Goal: Task Accomplishment & Management: Manage account settings

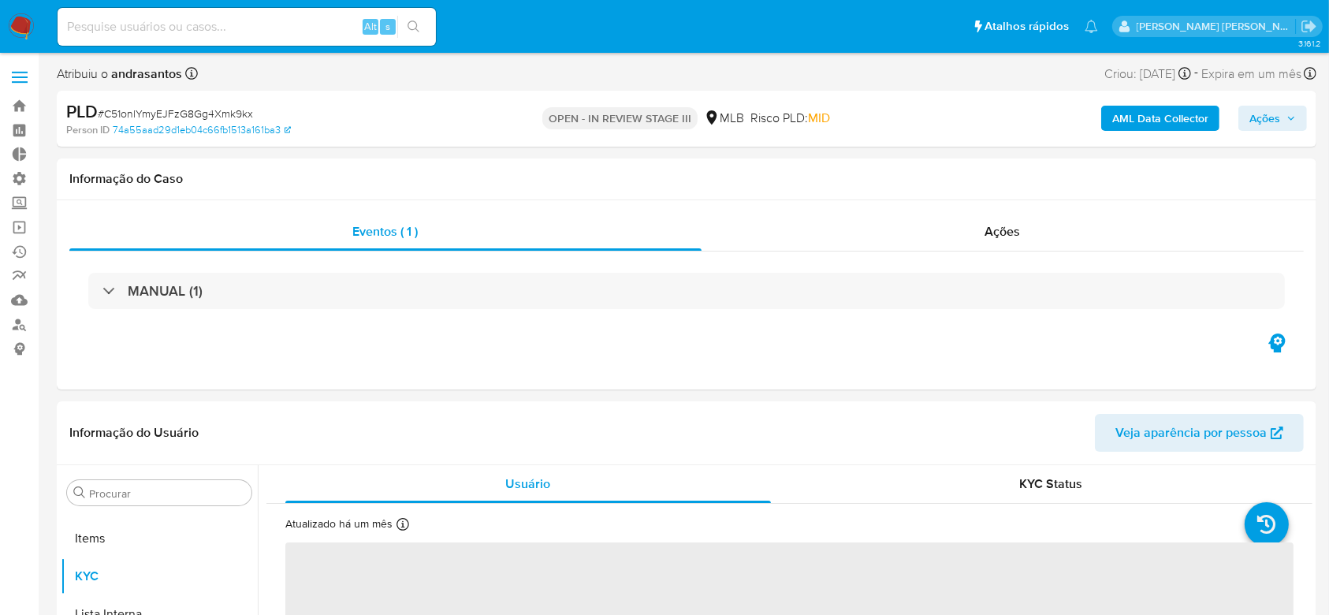
scroll to position [817, 0]
select select "10"
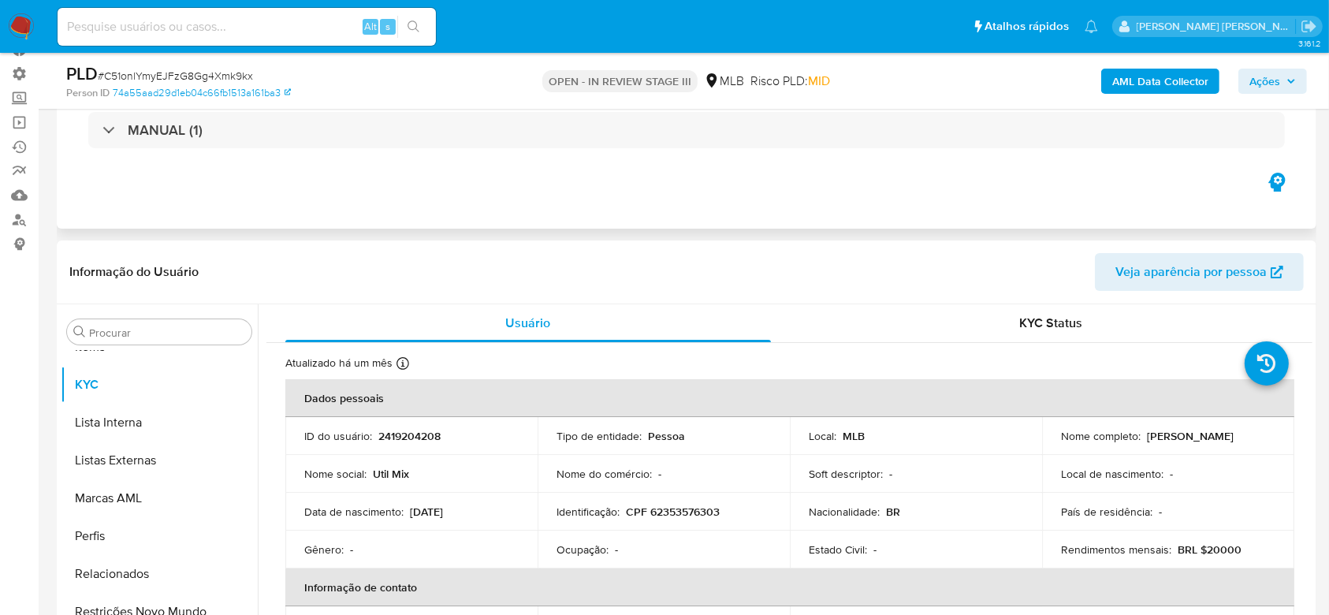
scroll to position [0, 0]
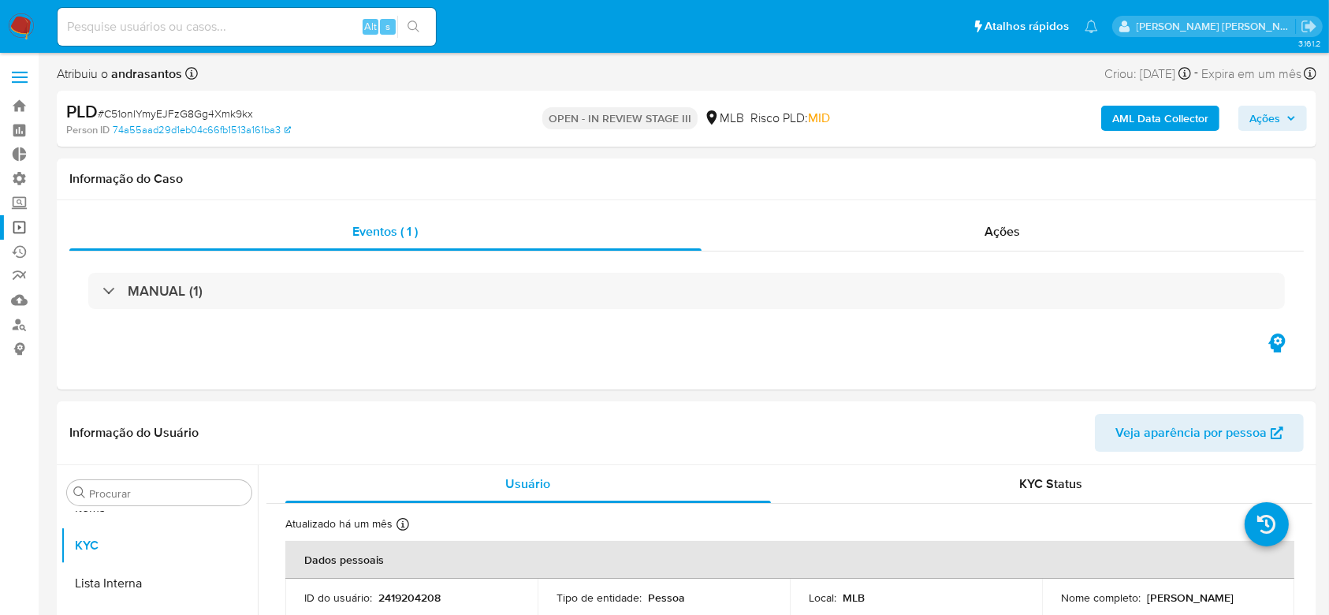
click at [19, 235] on link "Operações em massa" at bounding box center [94, 227] width 188 height 24
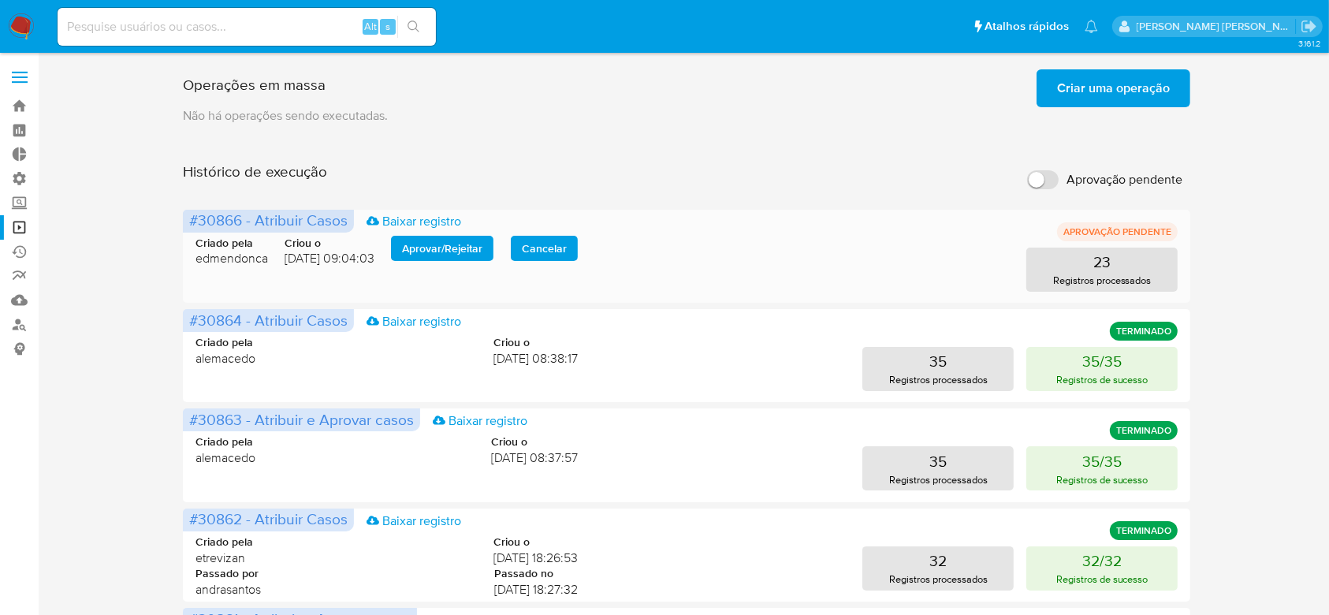
click at [471, 244] on span "Aprovar / Rejeitar" at bounding box center [442, 248] width 80 height 22
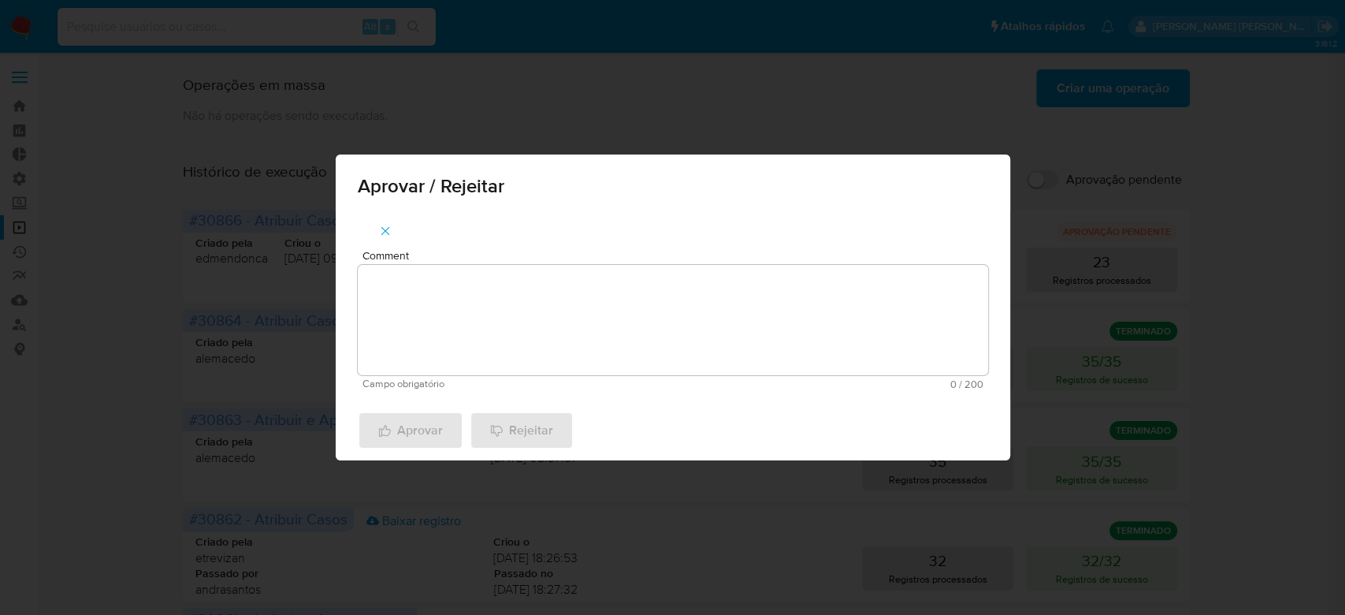
click at [481, 248] on div "Comment Campo obrigatório 0 / 200 200 caracteres restantes" at bounding box center [673, 306] width 675 height 188
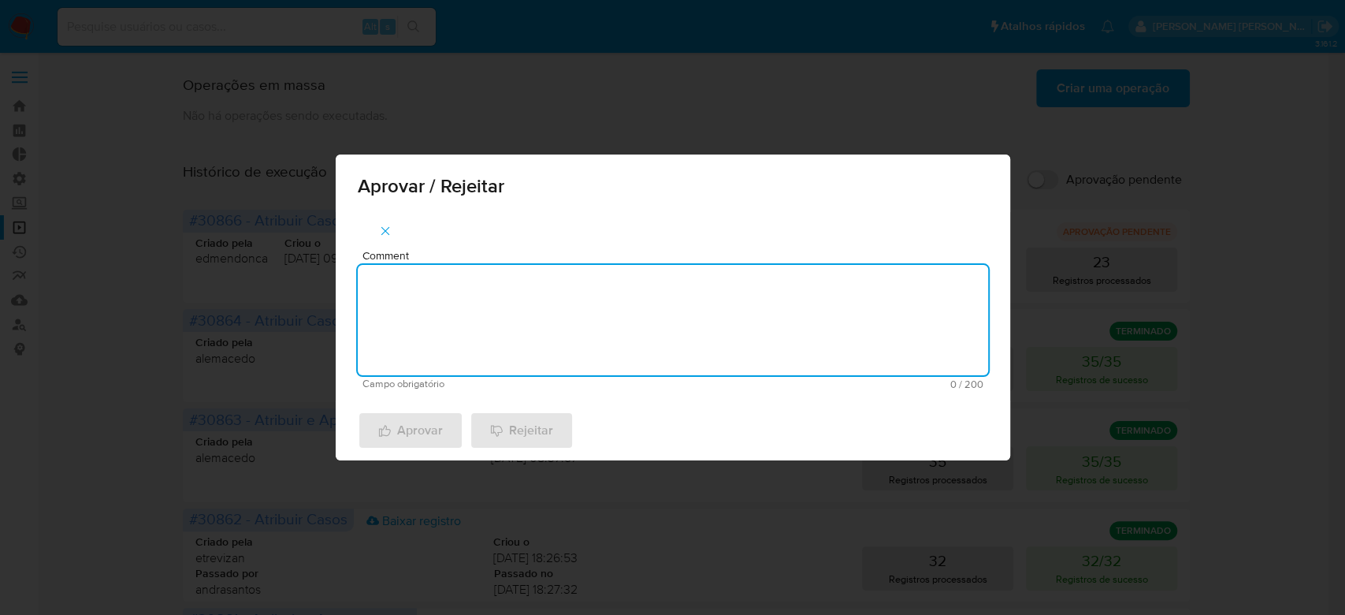
click at [482, 303] on textarea "Comment" at bounding box center [673, 320] width 631 height 110
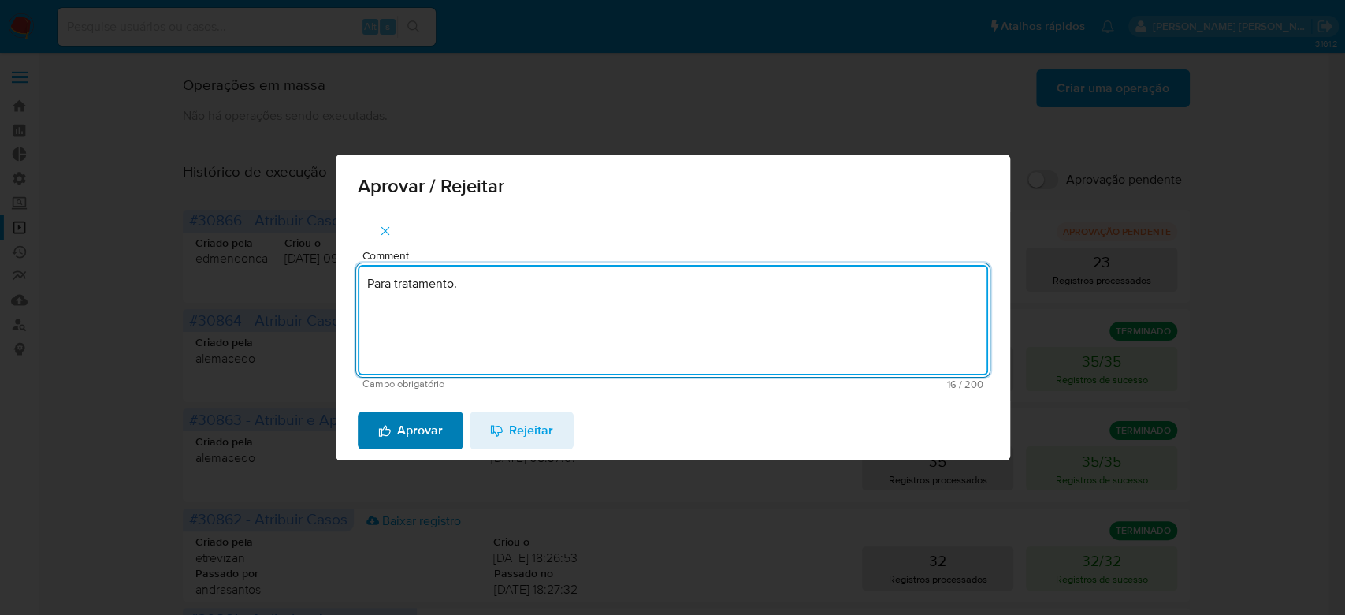
type textarea "Para tratamento."
click at [402, 422] on span "Aprovar" at bounding box center [410, 430] width 65 height 35
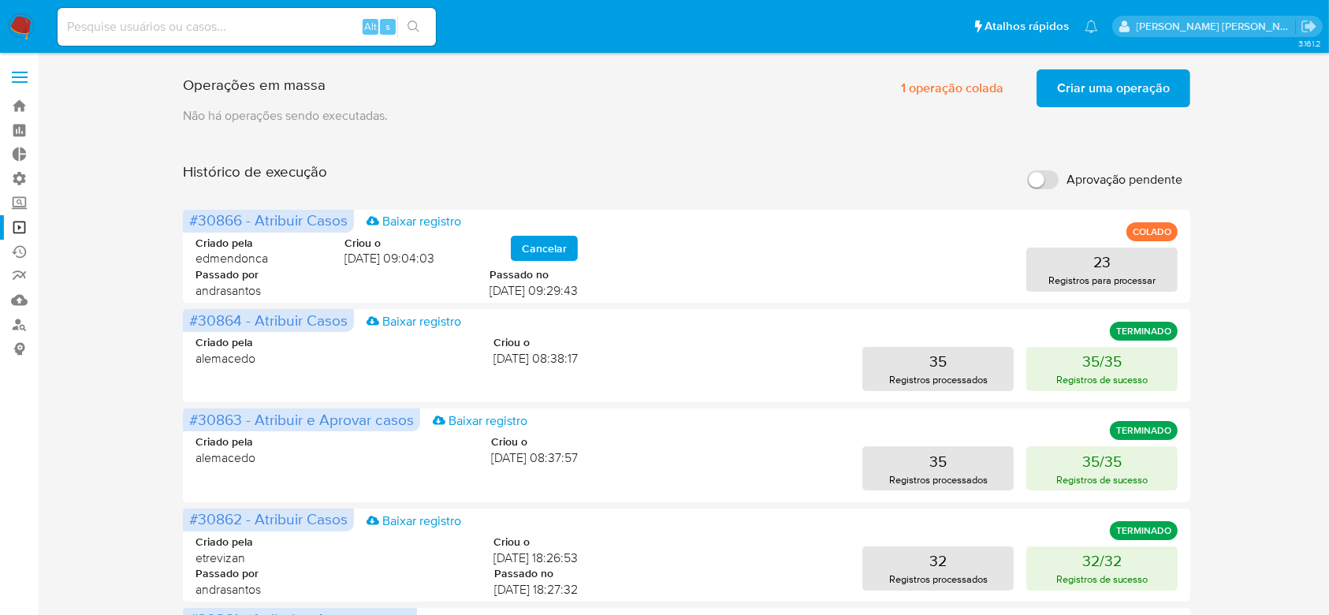
click at [1098, 100] on span "Criar uma operação" at bounding box center [1113, 88] width 113 height 35
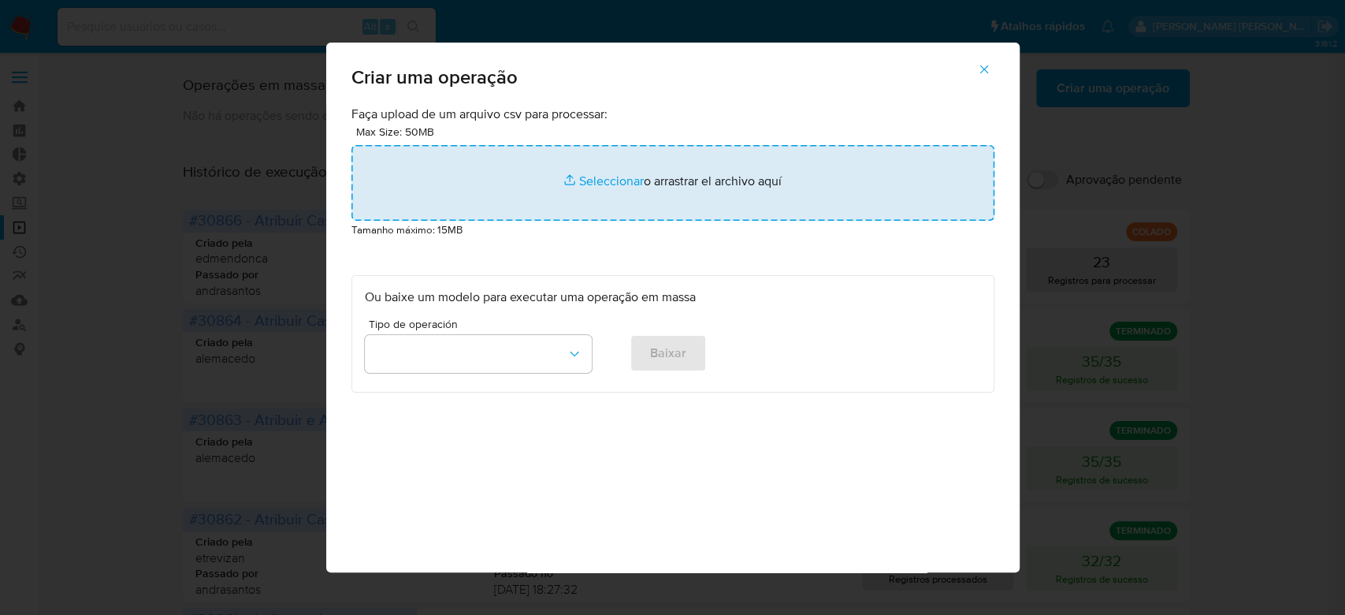
click at [617, 182] on input "file" at bounding box center [673, 183] width 643 height 76
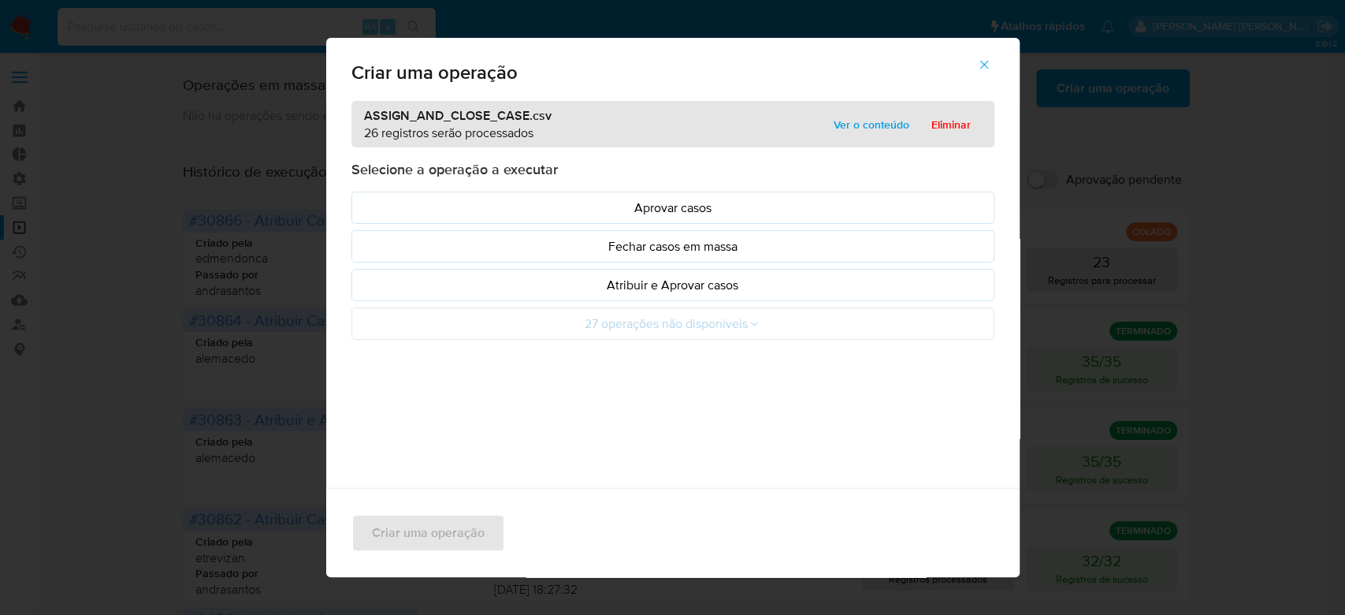
click at [856, 133] on span "Ver o conteúdo" at bounding box center [872, 124] width 76 height 22
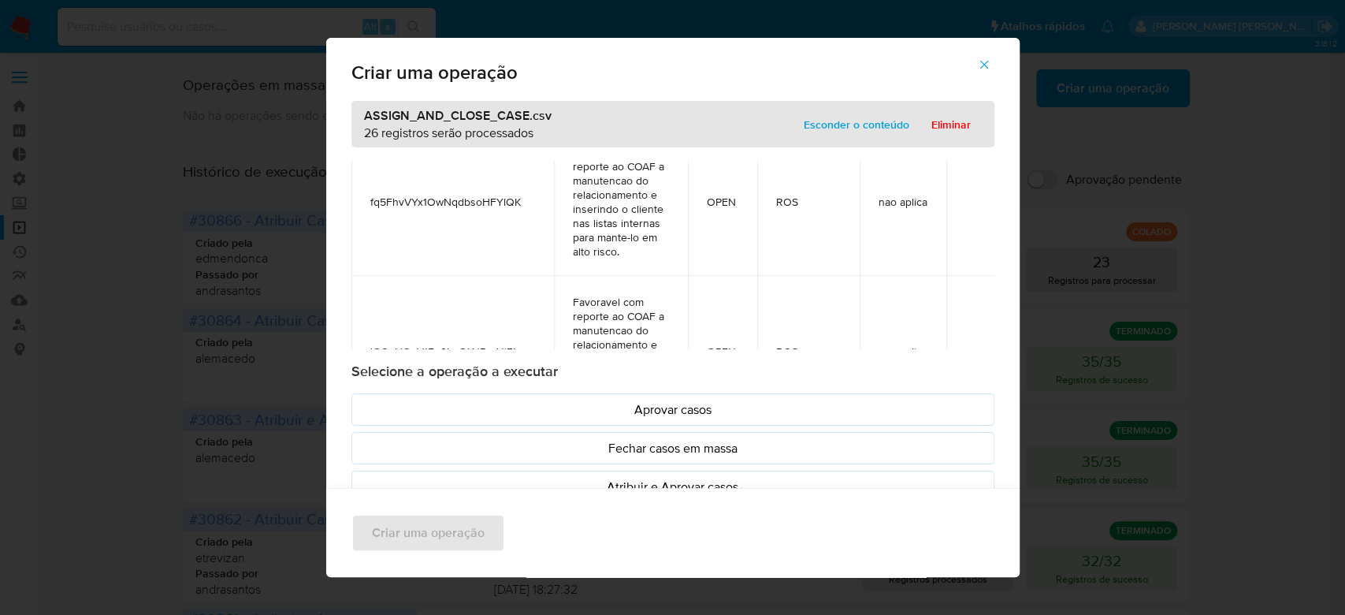
scroll to position [66, 0]
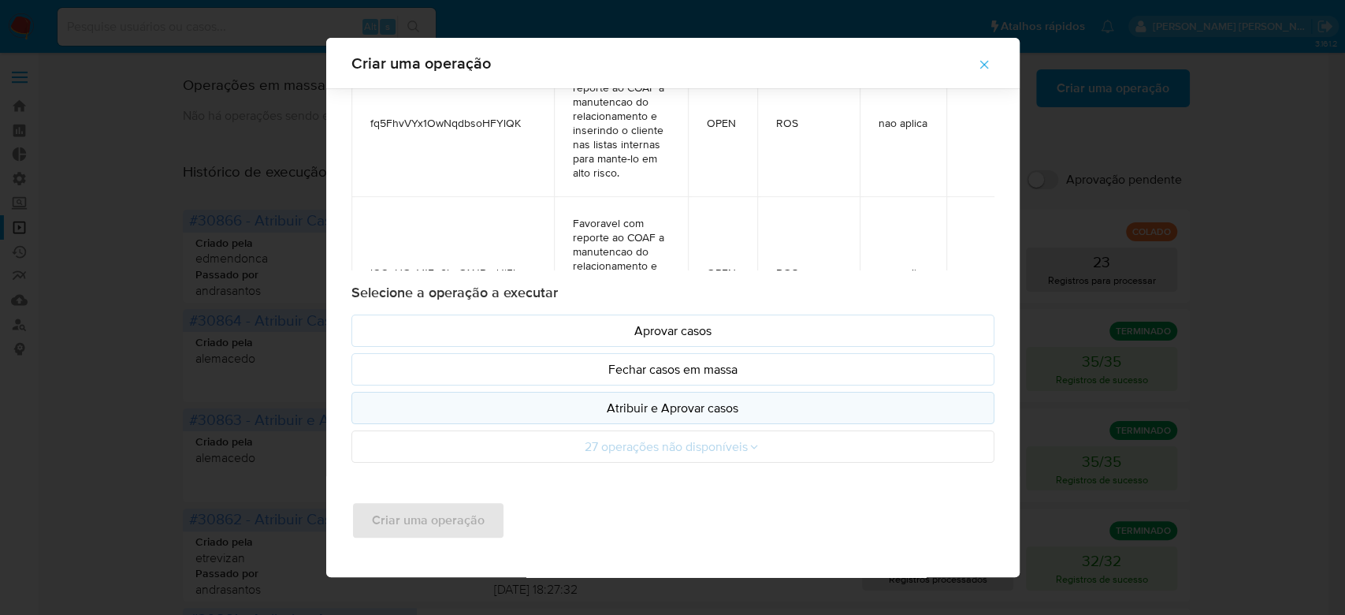
click at [720, 407] on p "Atribuir e Aprovar casos" at bounding box center [673, 408] width 616 height 18
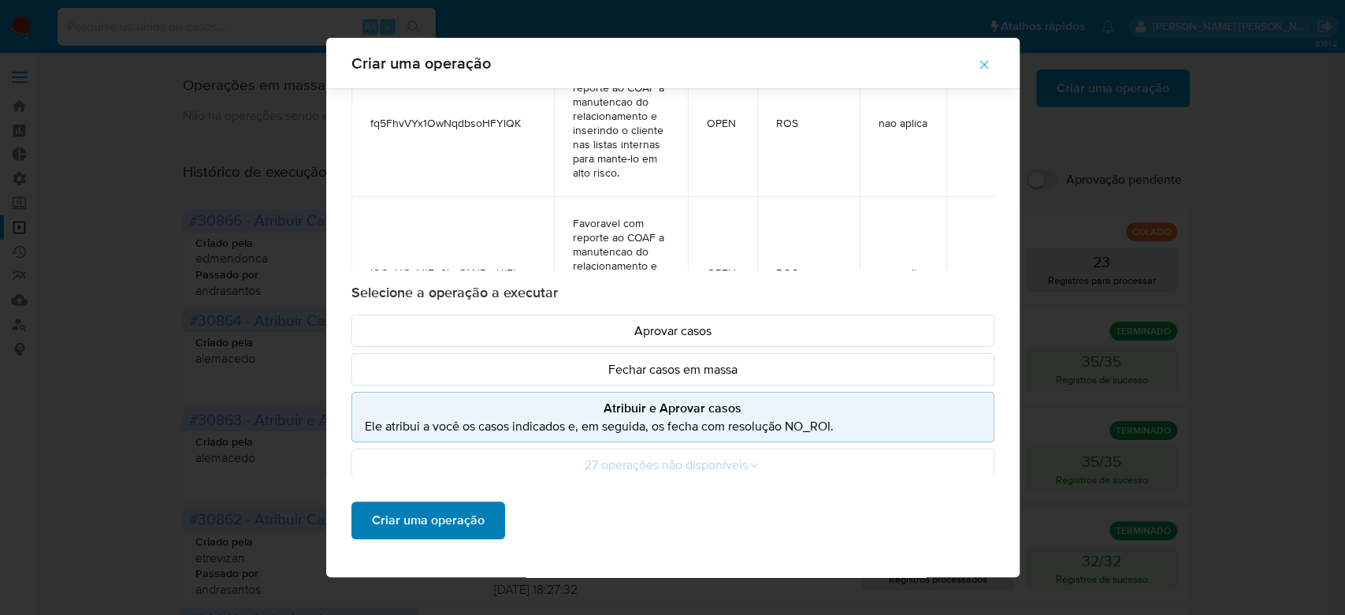
click at [422, 520] on span "Criar uma operação" at bounding box center [428, 520] width 113 height 35
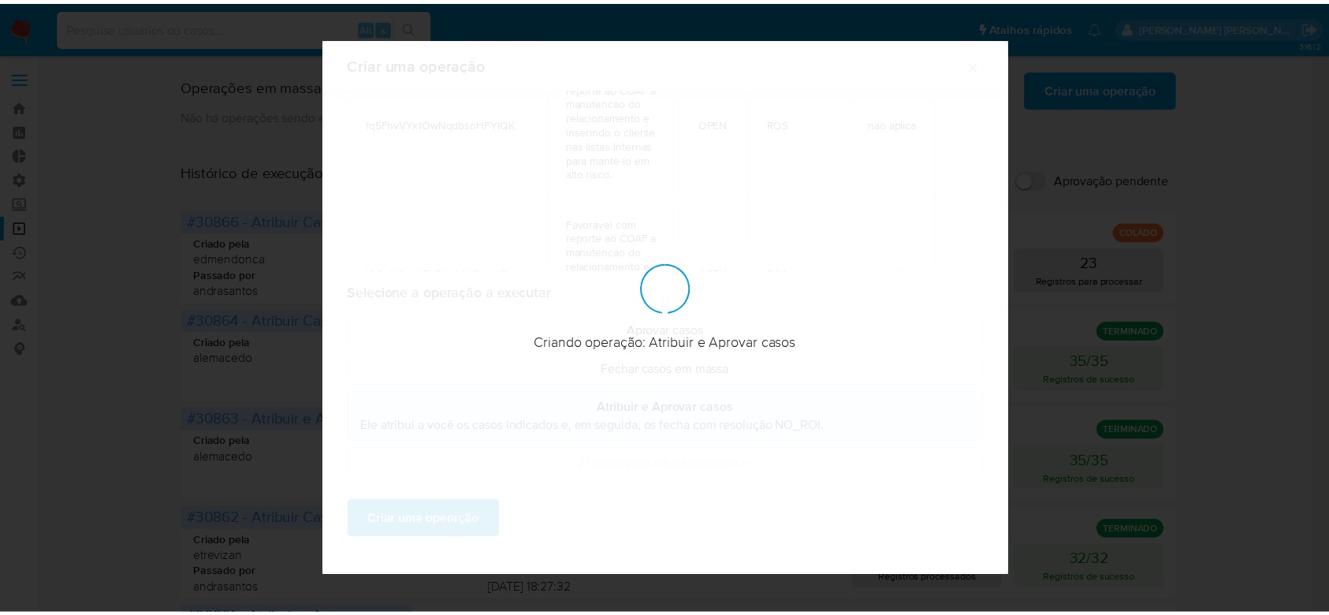
scroll to position [0, 0]
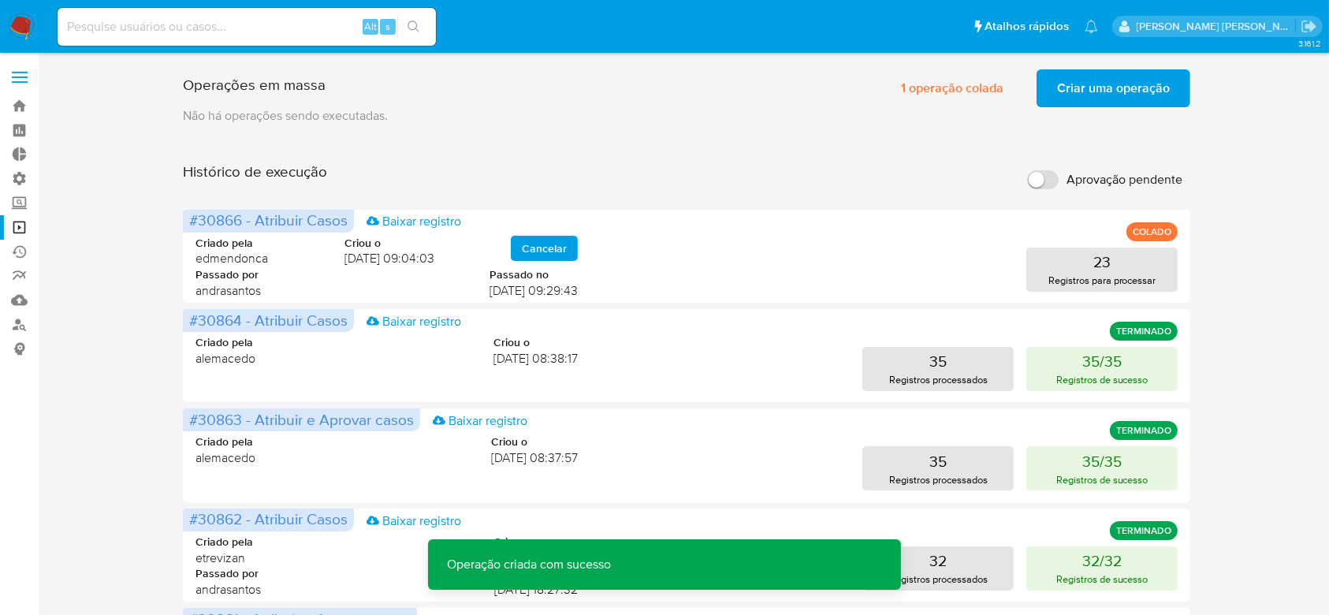
click at [1093, 84] on span "Criar uma operação" at bounding box center [1113, 88] width 113 height 35
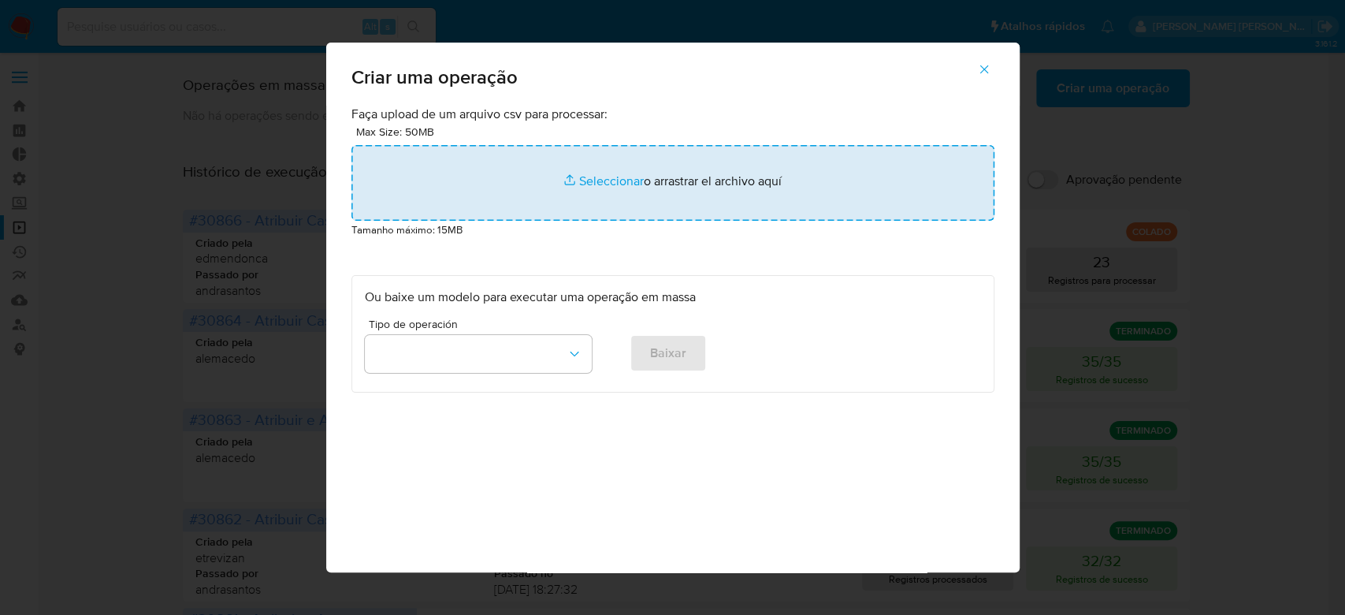
click at [627, 180] on input "file" at bounding box center [673, 183] width 643 height 76
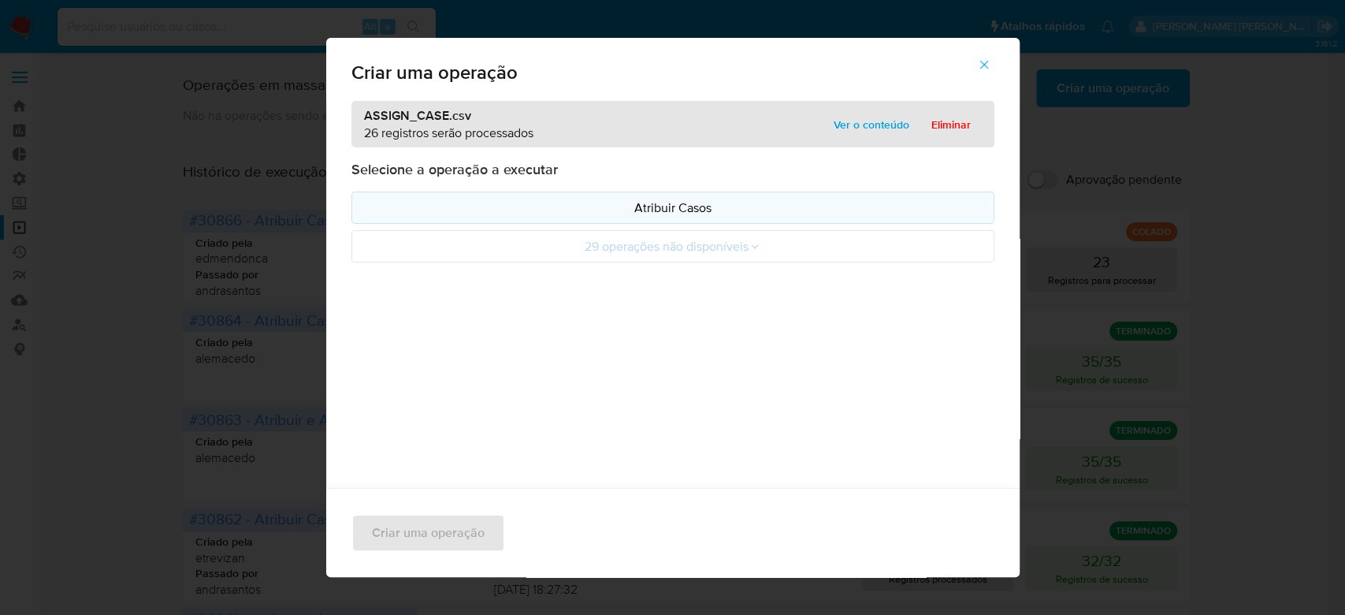
click at [659, 211] on p "Atribuir Casos" at bounding box center [673, 208] width 616 height 18
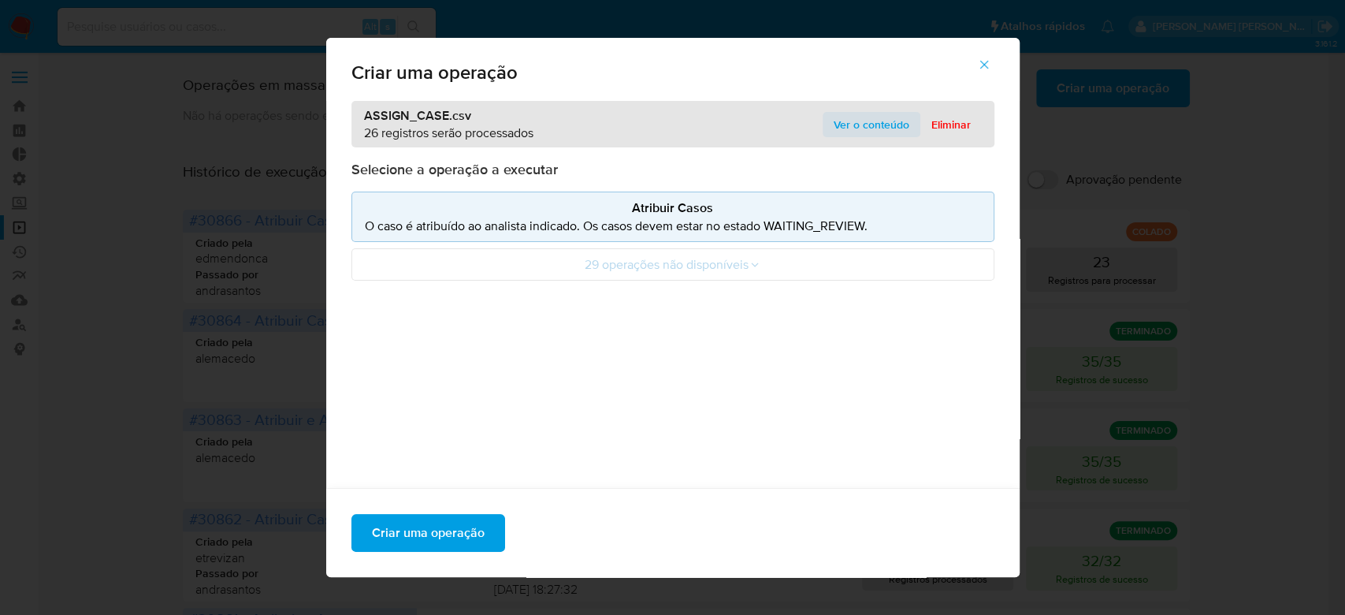
click at [859, 127] on span "Ver o conteúdo" at bounding box center [872, 124] width 76 height 22
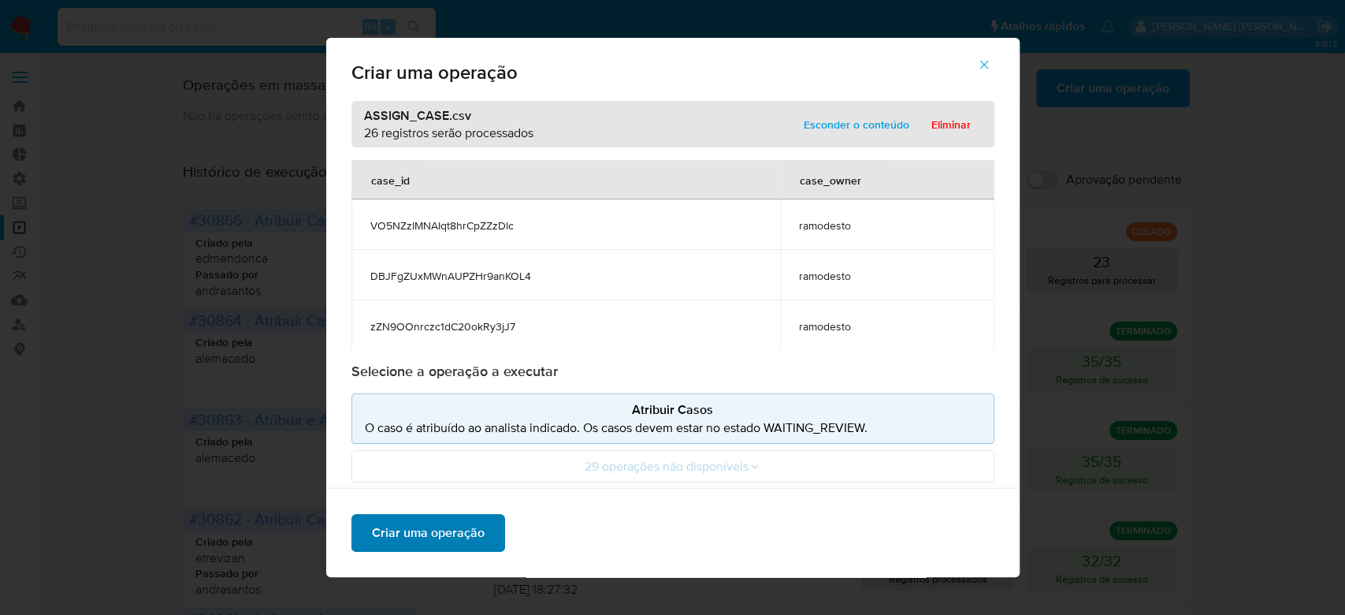
click at [390, 533] on span "Criar uma operação" at bounding box center [428, 532] width 113 height 35
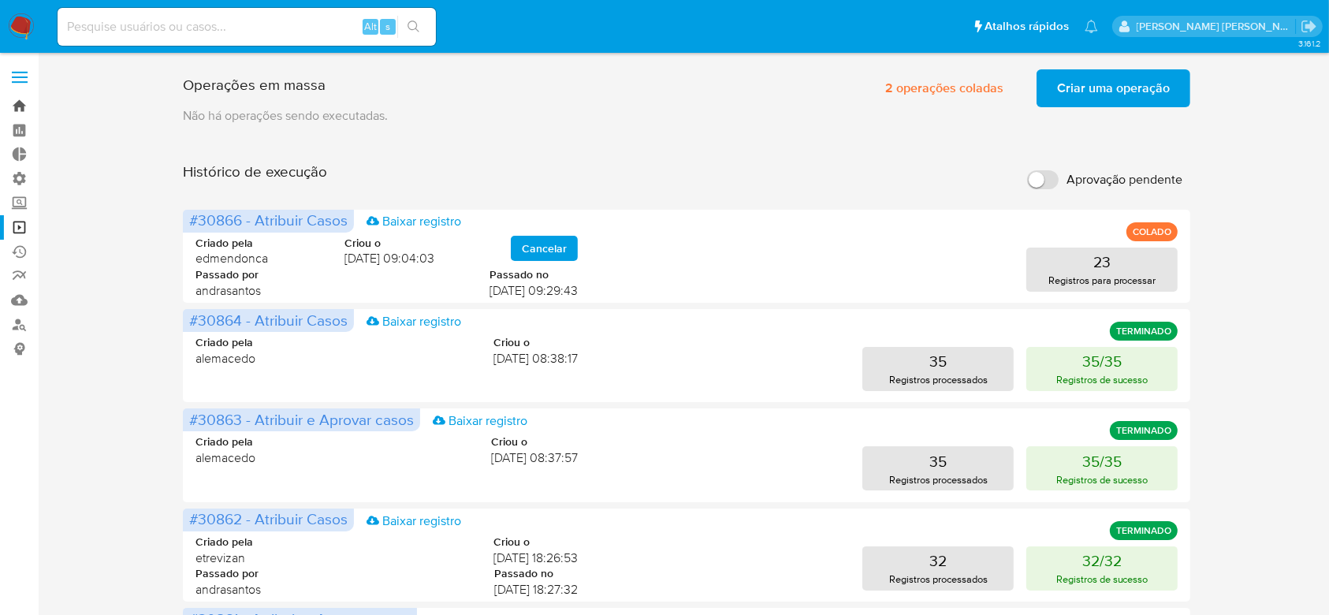
click at [17, 114] on link "Bandeja" at bounding box center [94, 106] width 188 height 24
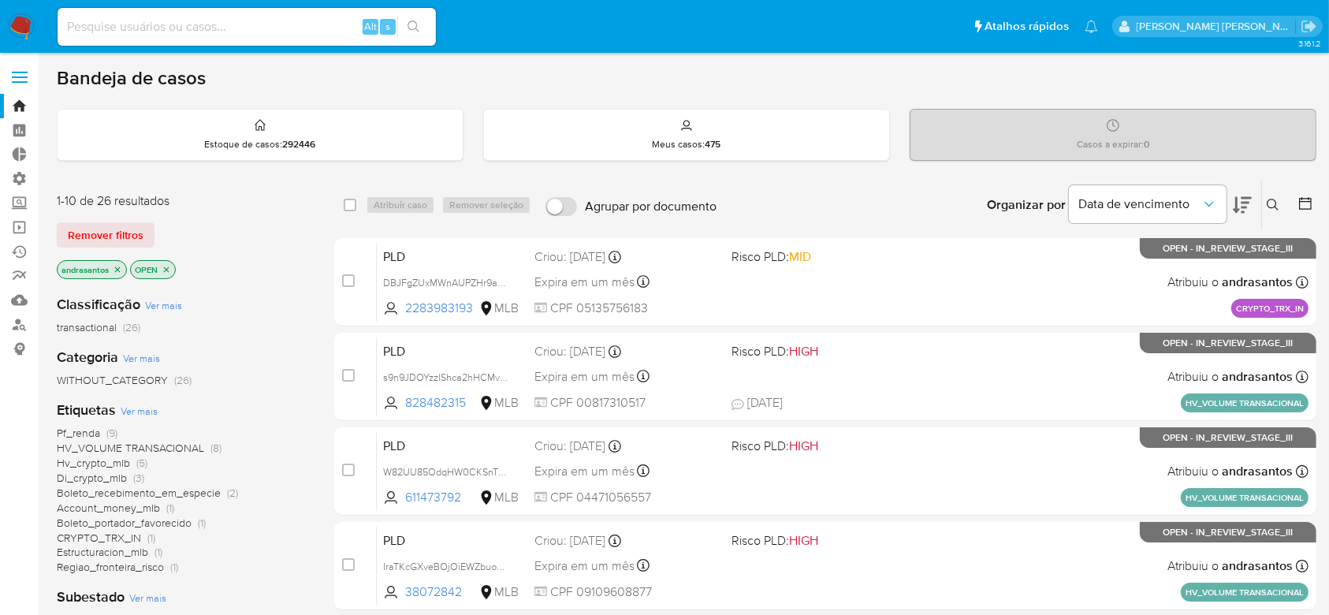
click at [114, 268] on icon "close-filter" at bounding box center [117, 269] width 9 height 9
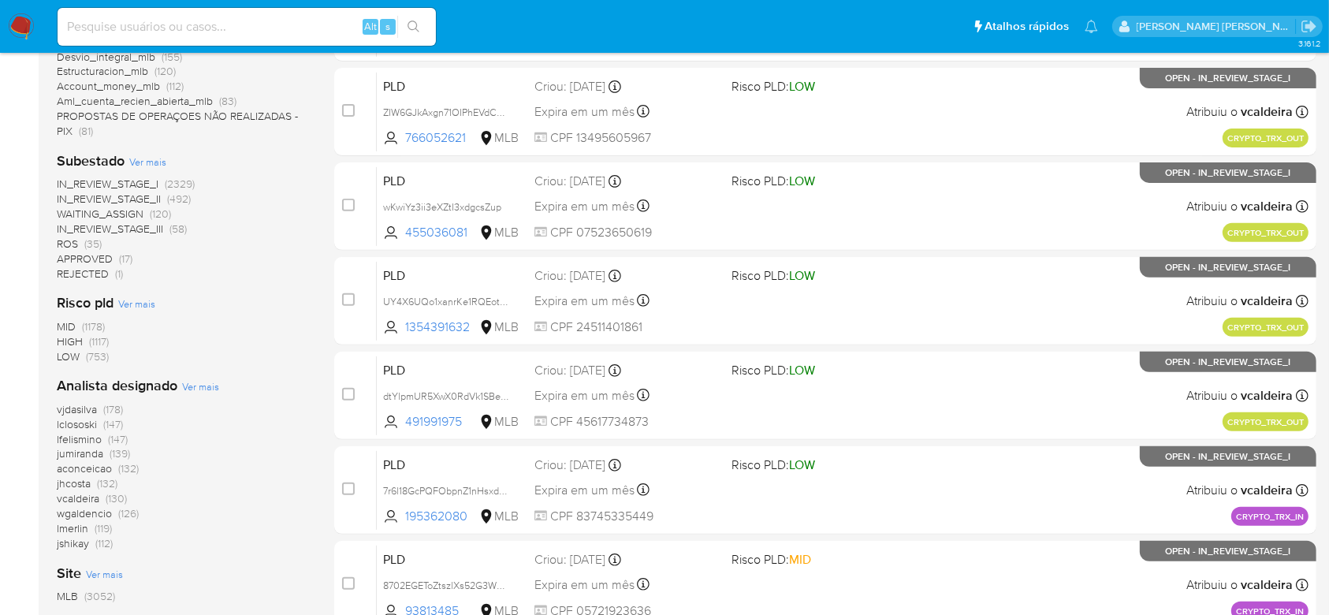
scroll to position [685, 0]
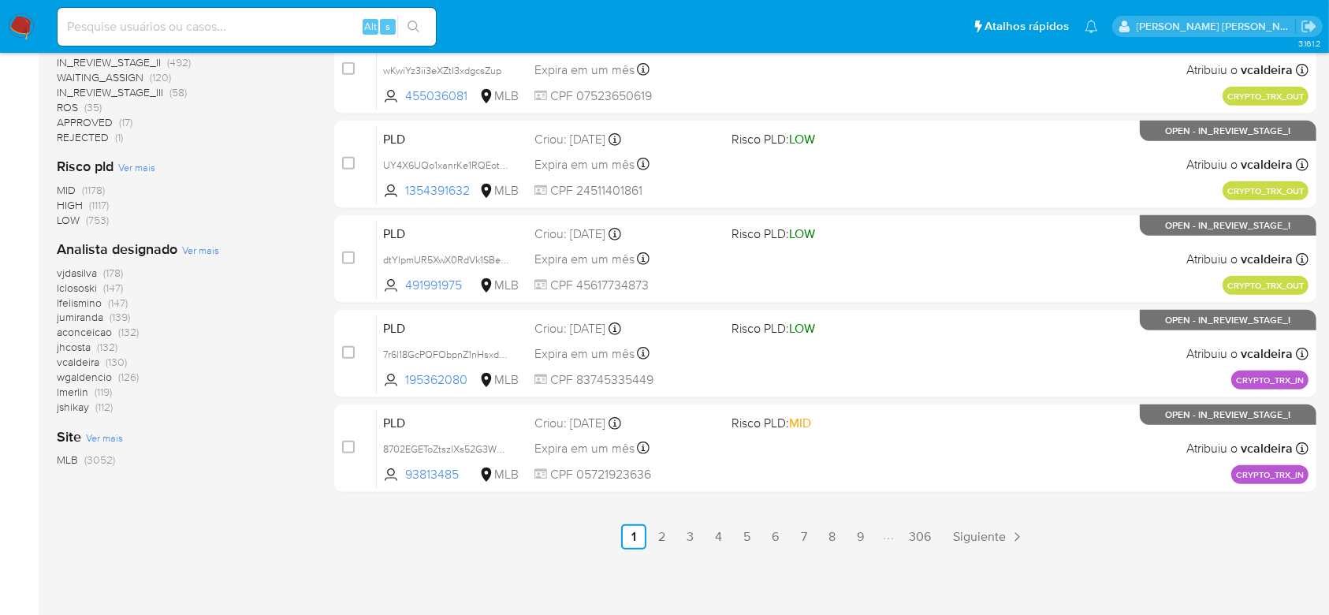
click at [185, 249] on span "Ver mais" at bounding box center [200, 250] width 37 height 14
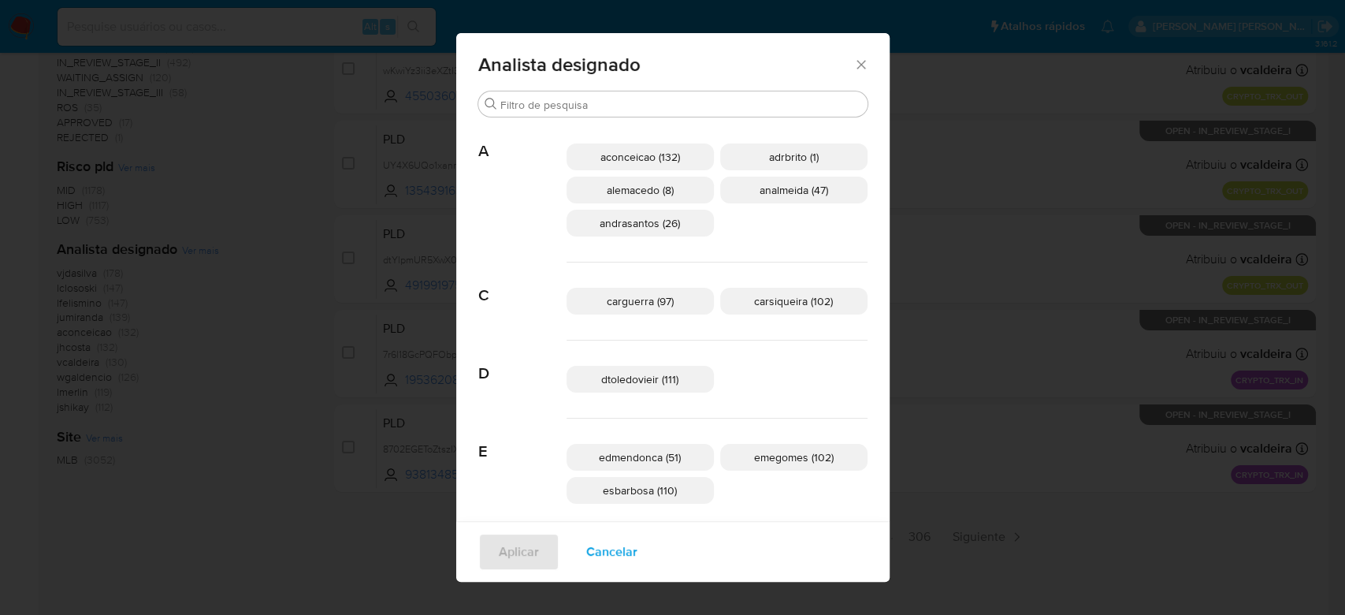
click at [854, 60] on icon "Fechar" at bounding box center [862, 65] width 16 height 16
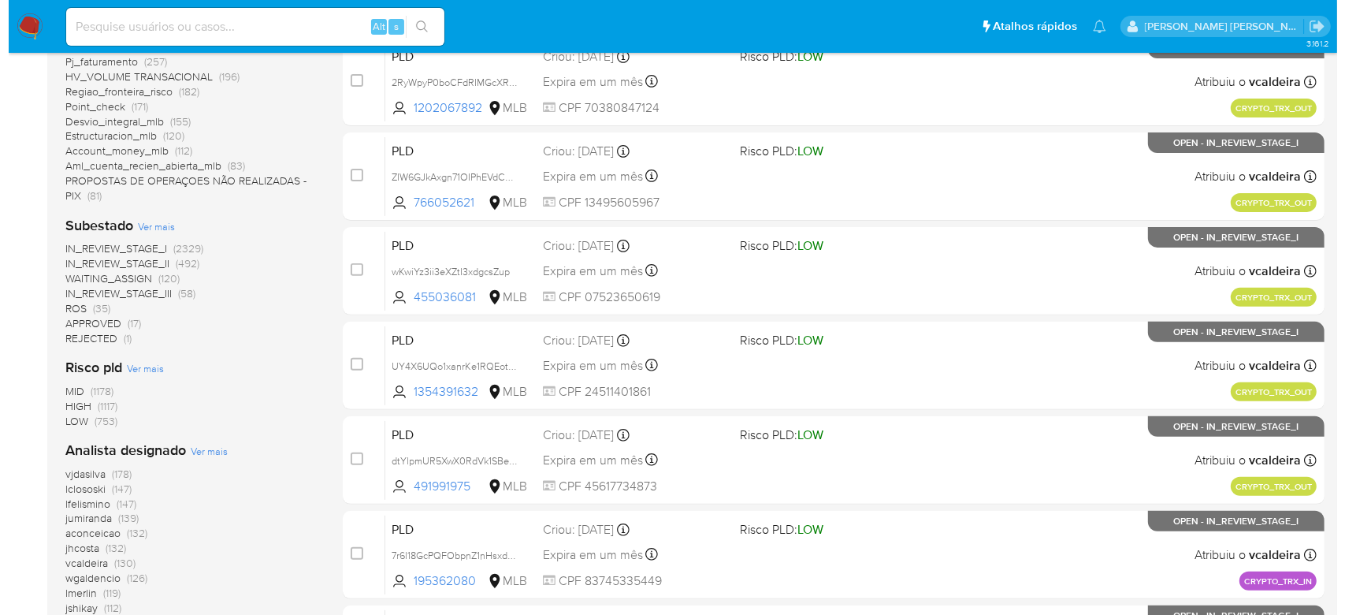
scroll to position [474, 0]
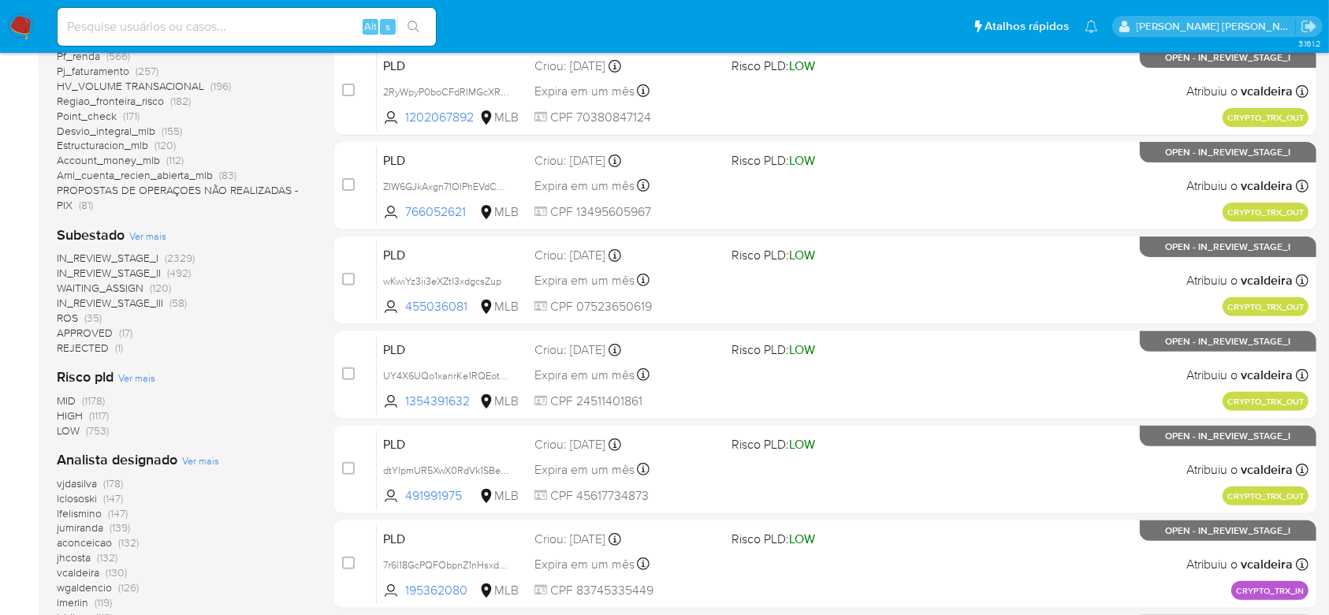
click at [150, 235] on span "Ver mais" at bounding box center [147, 236] width 37 height 14
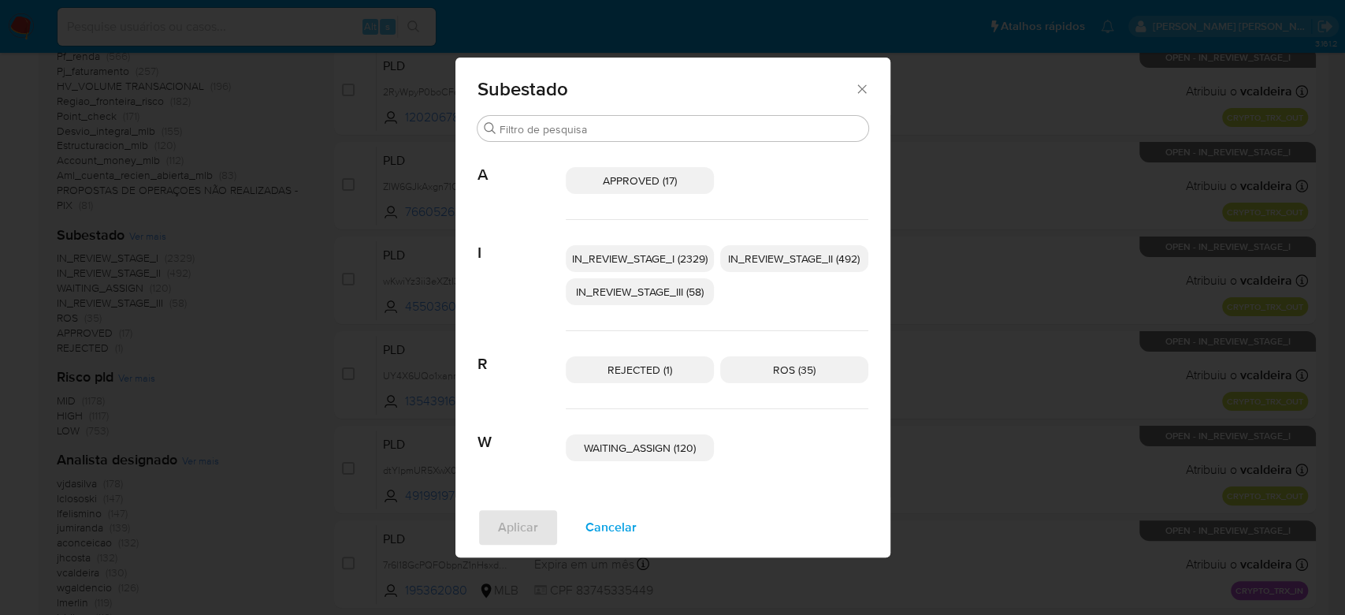
click at [613, 255] on span "IN_REVIEW_STAGE_I (2329)" at bounding box center [640, 259] width 136 height 16
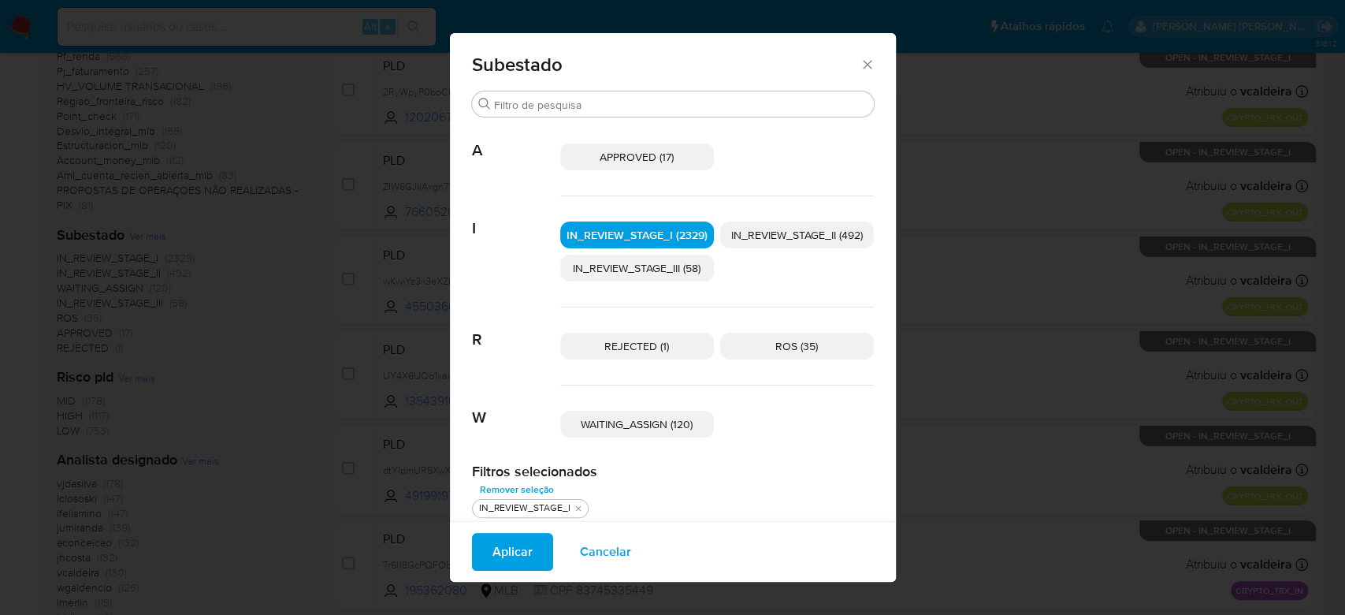
click at [782, 233] on span "IN_REVIEW_STAGE_II (492)" at bounding box center [797, 235] width 132 height 16
click at [530, 552] on button "Aplicar" at bounding box center [512, 552] width 81 height 38
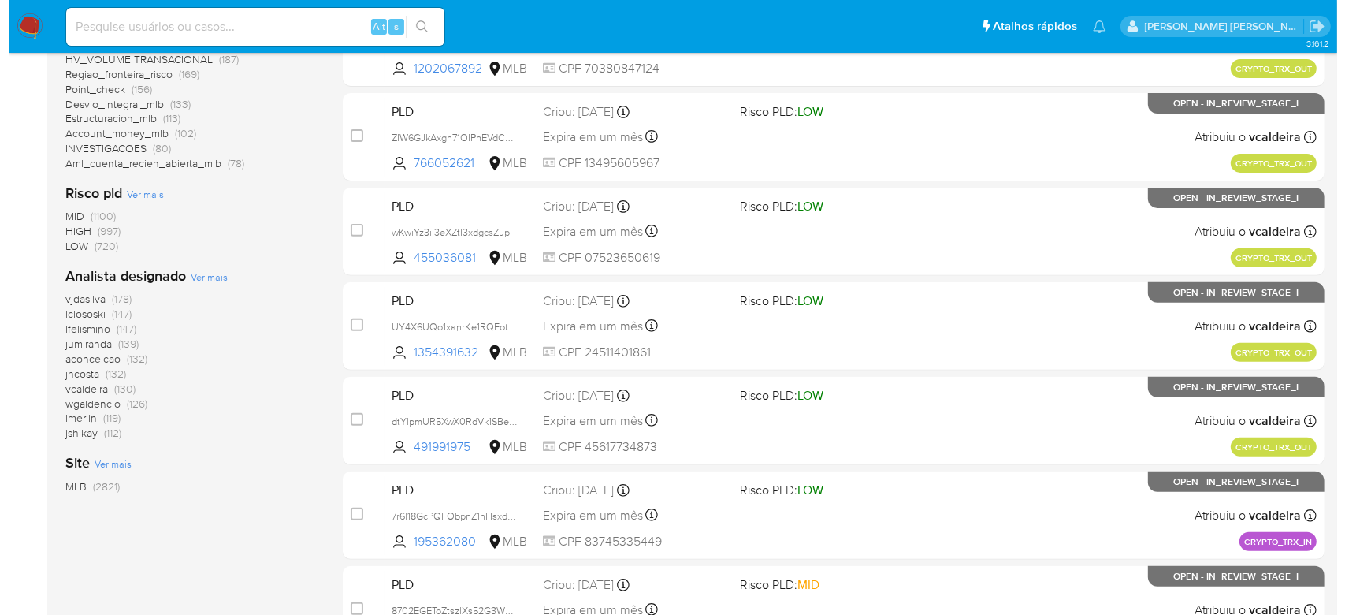
scroll to position [525, 0]
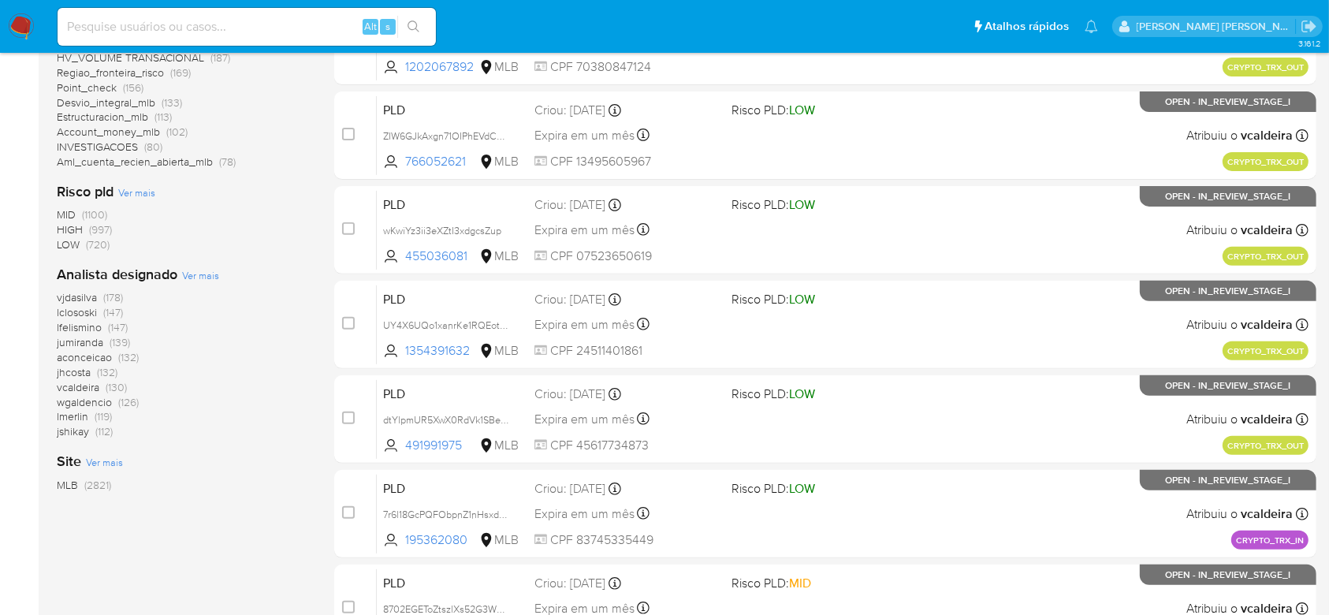
click at [195, 270] on span "Ver mais" at bounding box center [200, 275] width 37 height 14
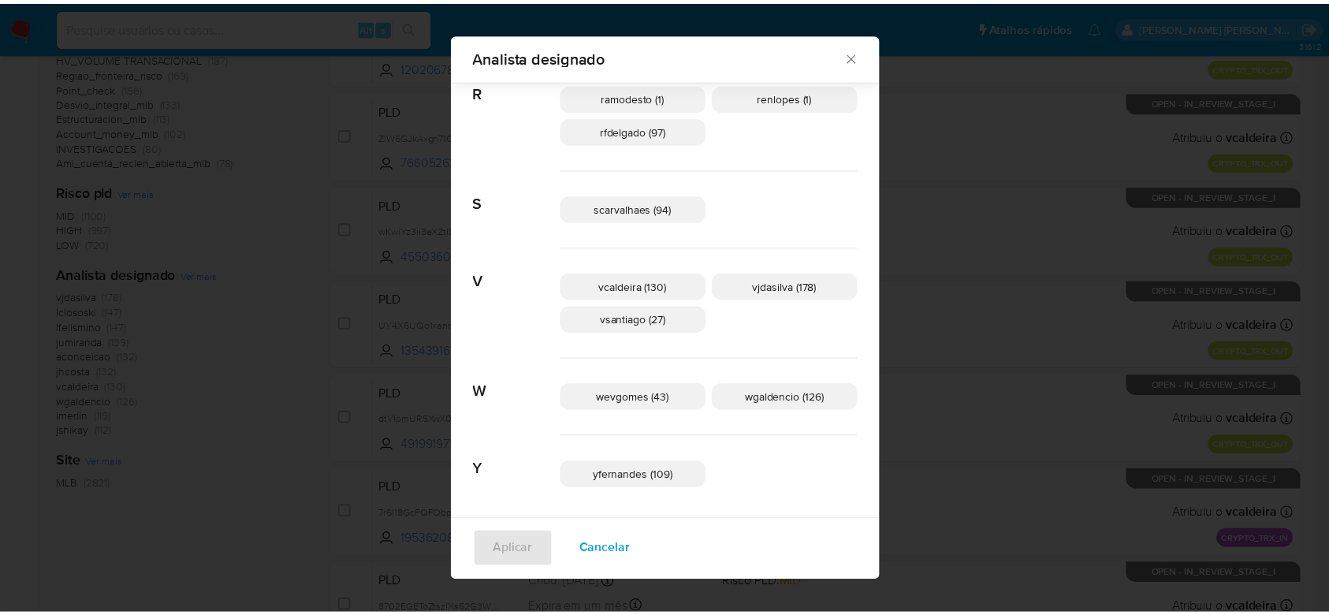
scroll to position [952, 0]
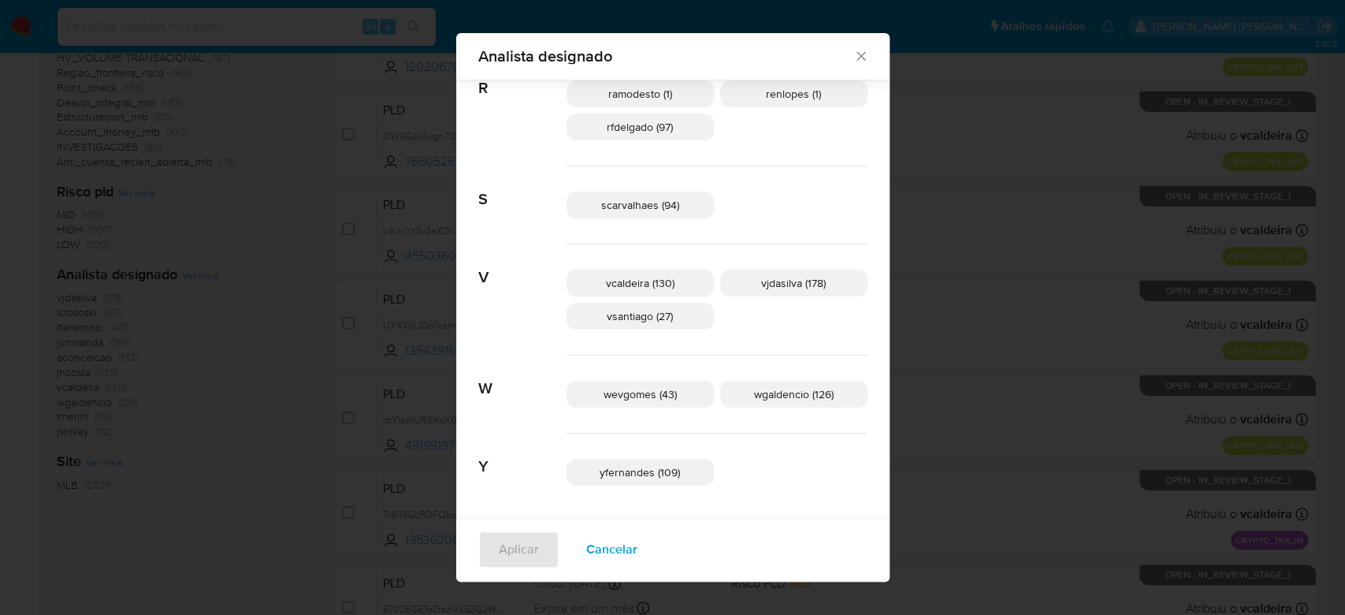
click at [854, 54] on icon "Fechar" at bounding box center [862, 56] width 16 height 16
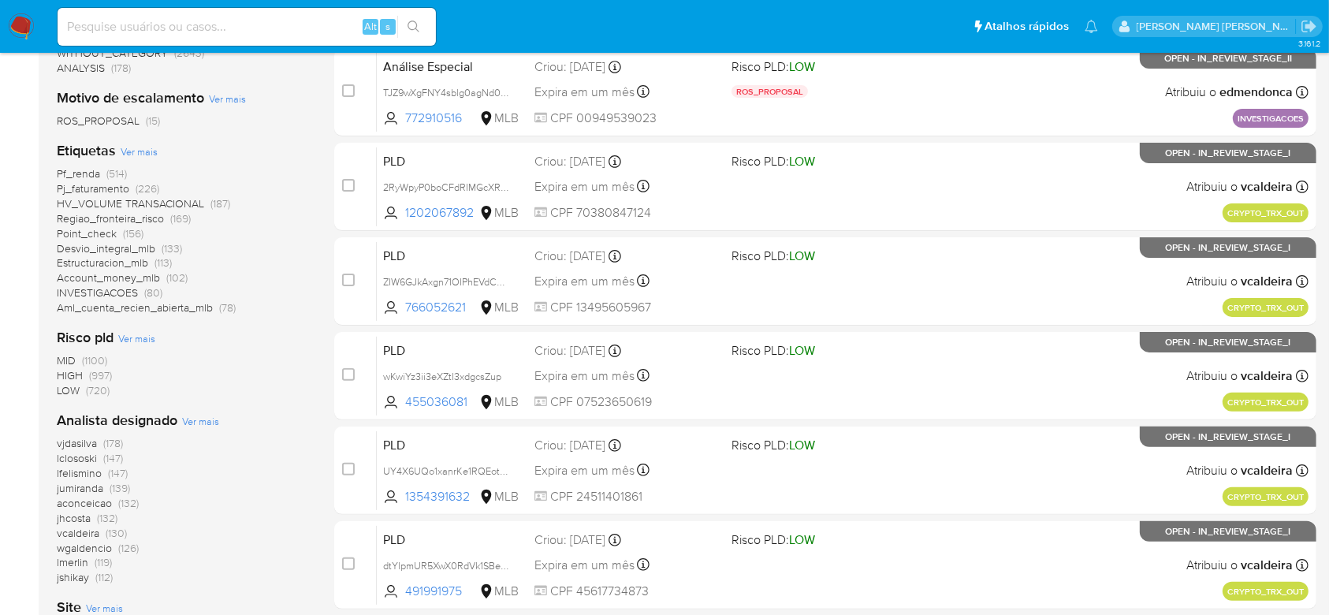
scroll to position [0, 0]
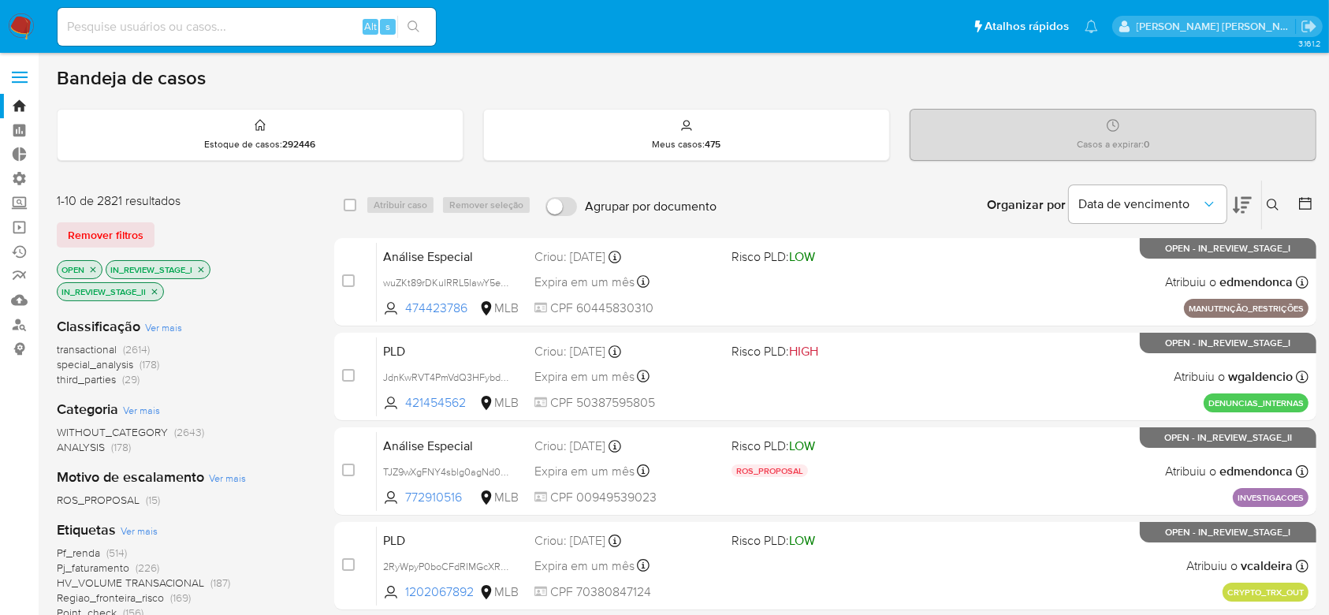
click at [202, 266] on icon "close-filter" at bounding box center [200, 269] width 9 height 9
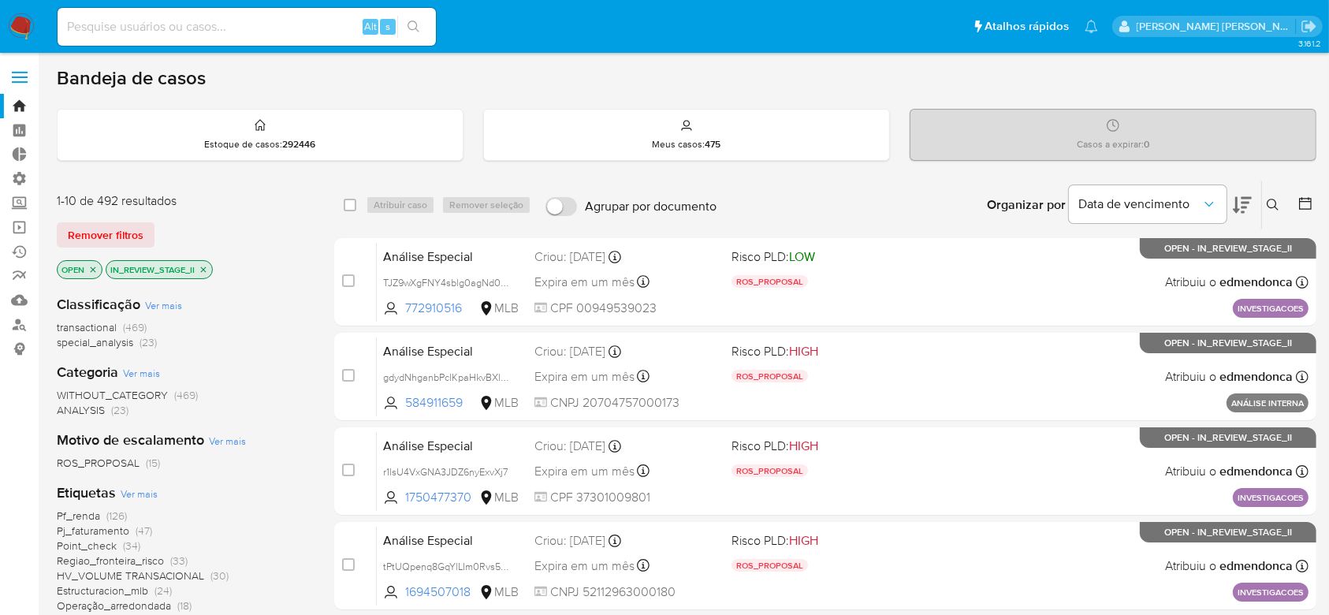
click at [201, 267] on icon "close-filter" at bounding box center [203, 269] width 9 height 9
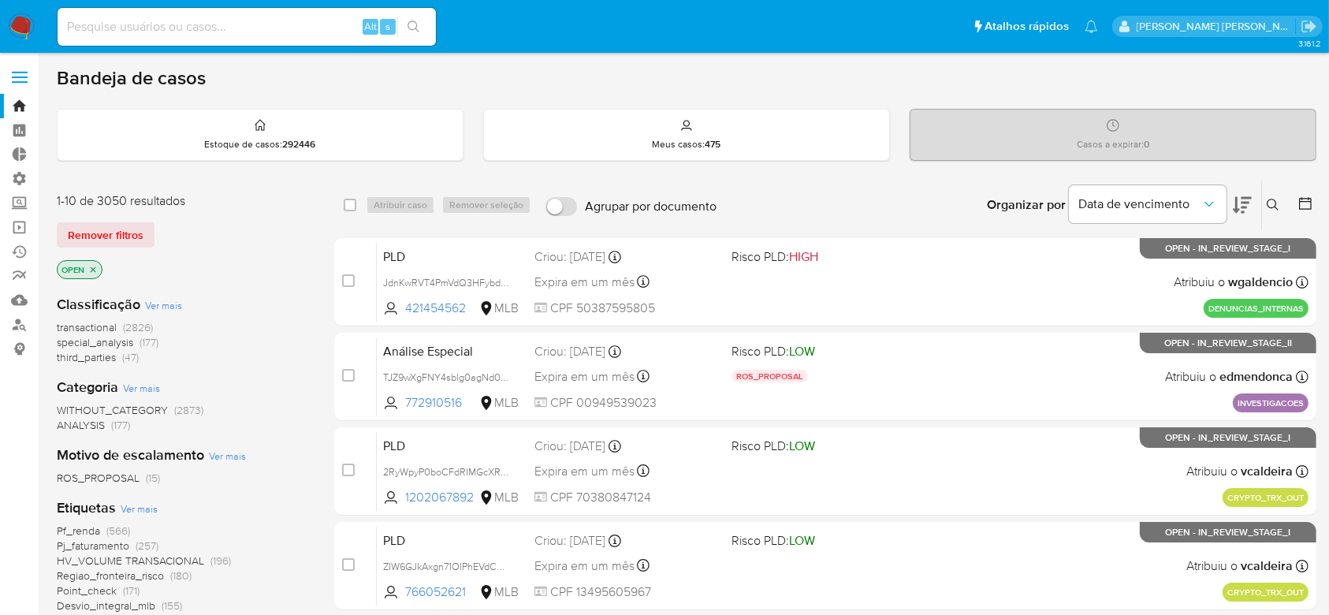
click at [1304, 203] on icon at bounding box center [1305, 203] width 16 height 16
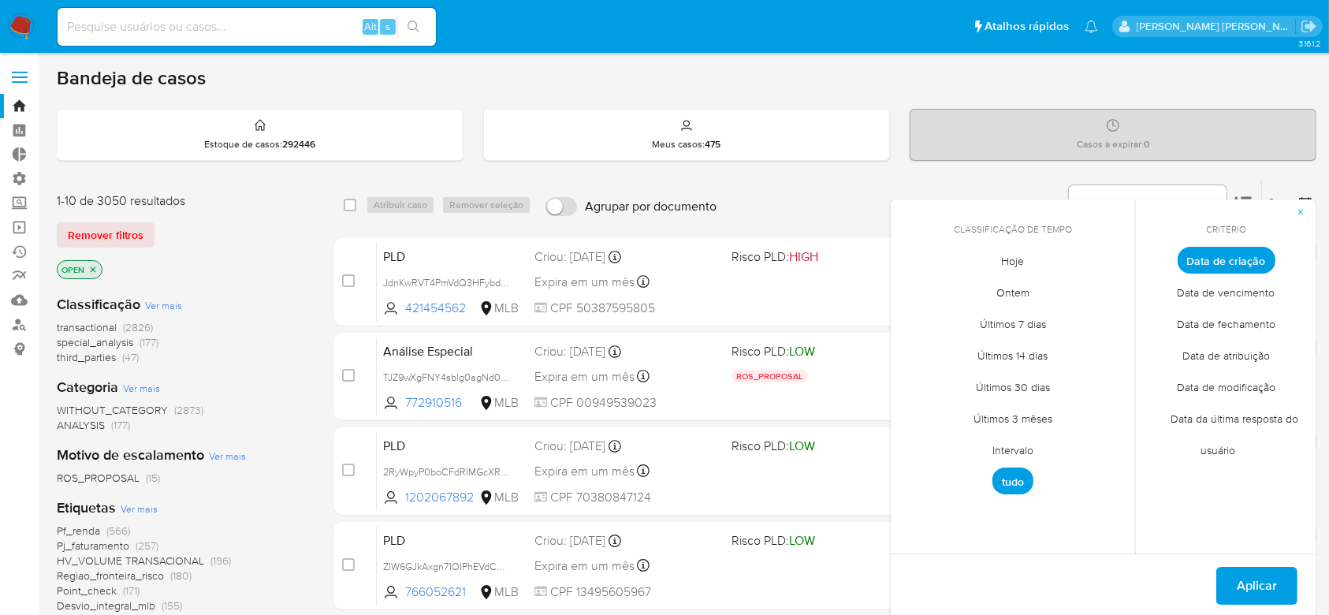
click at [1025, 445] on span "Intervalo" at bounding box center [1013, 450] width 74 height 32
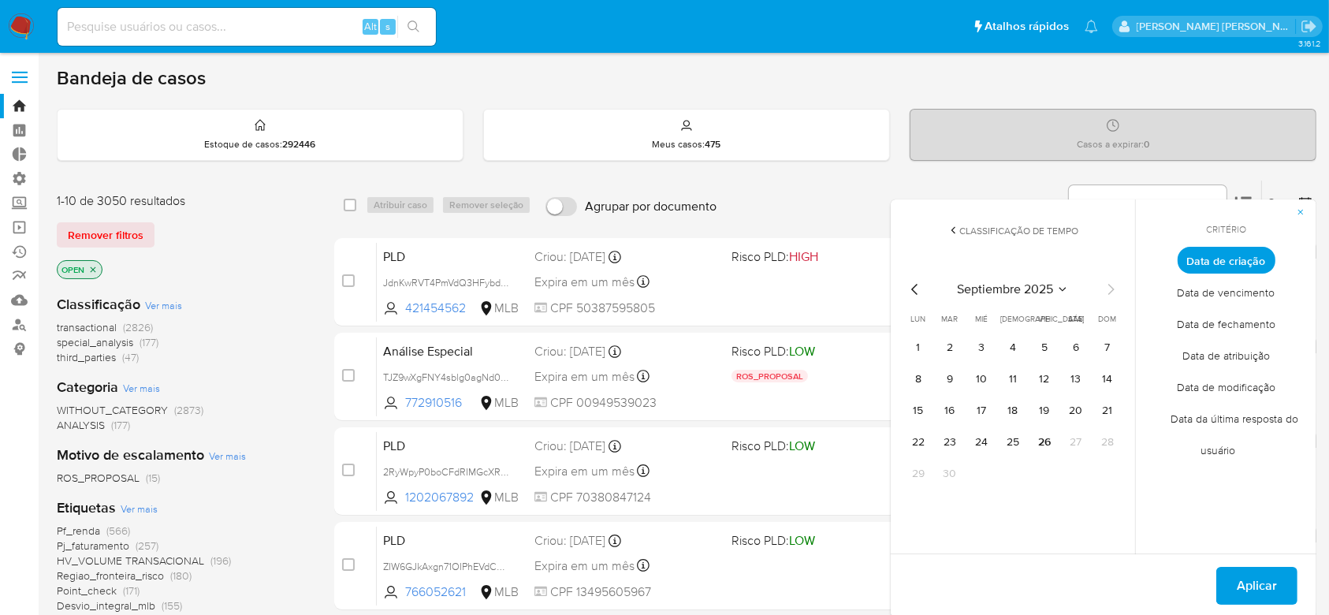
click at [912, 286] on icon "Mes anterior" at bounding box center [915, 289] width 19 height 19
click at [1049, 348] on button "1" at bounding box center [1044, 347] width 25 height 25
click at [1110, 290] on icon "Mes siguiente" at bounding box center [1110, 289] width 19 height 19
click at [1011, 373] on button "11" at bounding box center [1012, 379] width 25 height 25
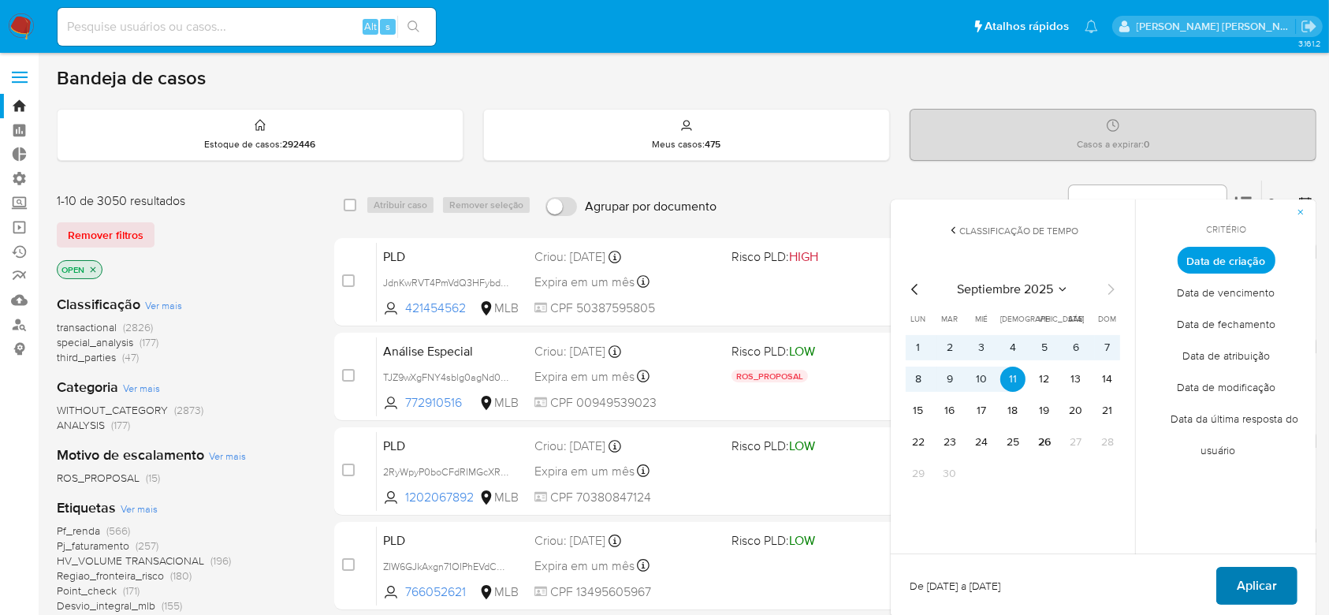
click at [1290, 583] on button "Aplicar" at bounding box center [1256, 586] width 81 height 38
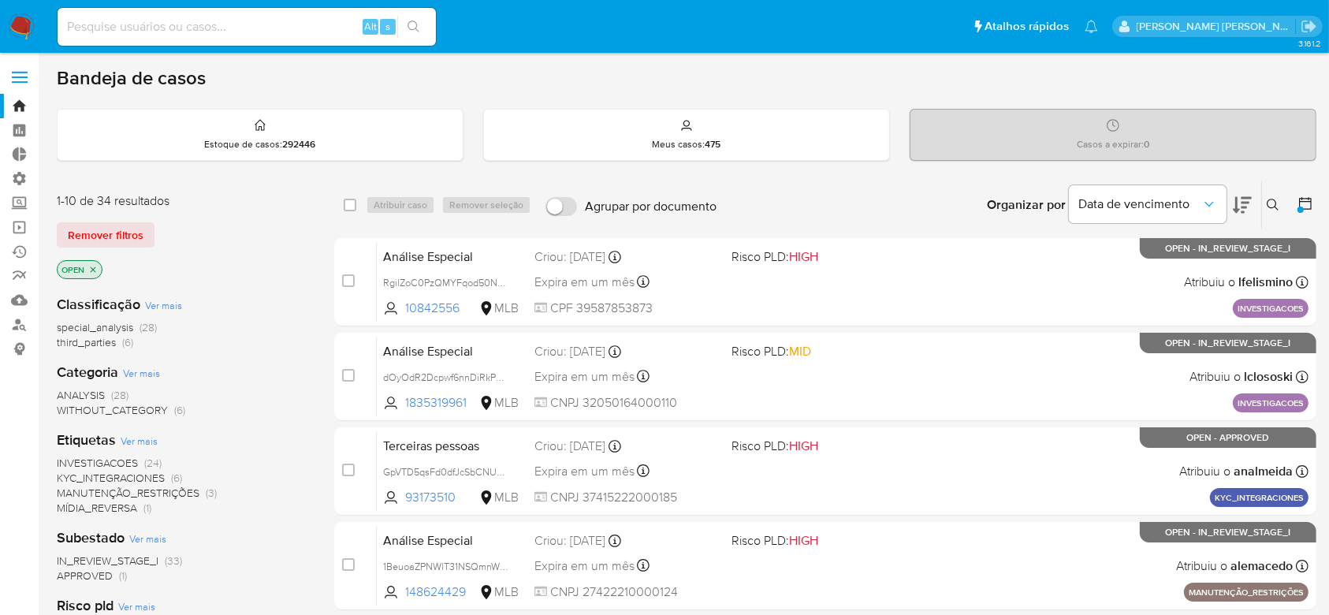
click at [1248, 199] on icon at bounding box center [1242, 204] width 19 height 19
